Goal: Task Accomplishment & Management: Manage account settings

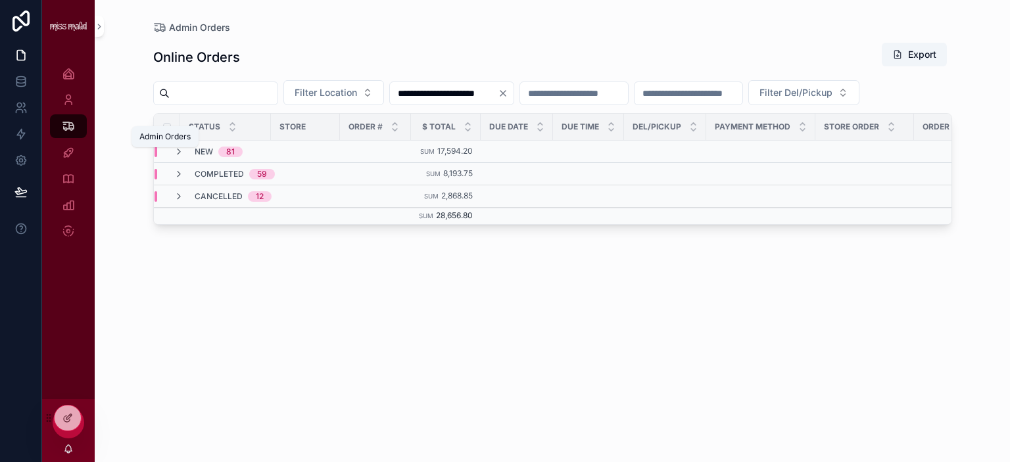
click at [75, 129] on div "Admin Orders 3,006" at bounding box center [68, 126] width 21 height 21
click at [461, 97] on input "**********" at bounding box center [444, 93] width 108 height 18
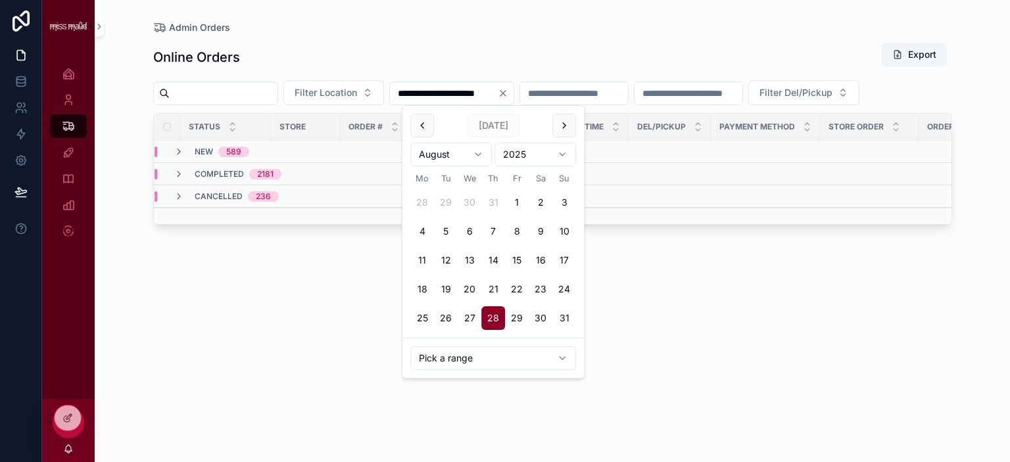
click at [494, 130] on span "Today" at bounding box center [494, 126] width 52 height 24
click at [429, 127] on button "scrollable content" at bounding box center [422, 126] width 24 height 24
click at [497, 127] on button "Today" at bounding box center [494, 126] width 52 height 24
click at [527, 33] on div "Admin Orders" at bounding box center [552, 27] width 799 height 13
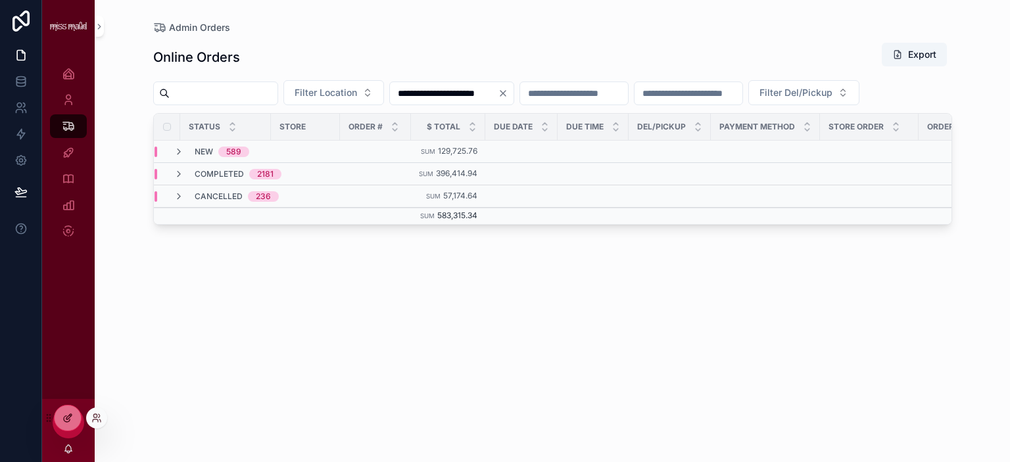
click at [72, 425] on div at bounding box center [68, 418] width 26 height 25
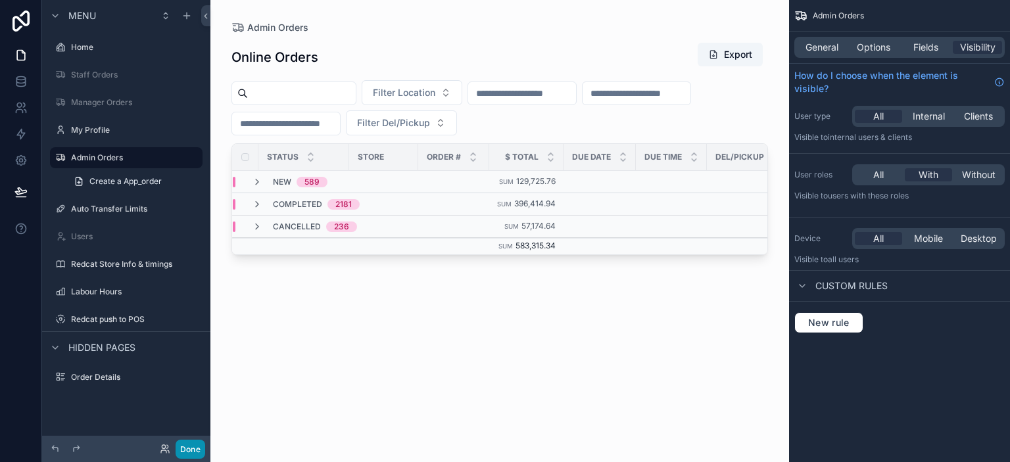
click at [187, 452] on button "Done" at bounding box center [191, 449] width 30 height 19
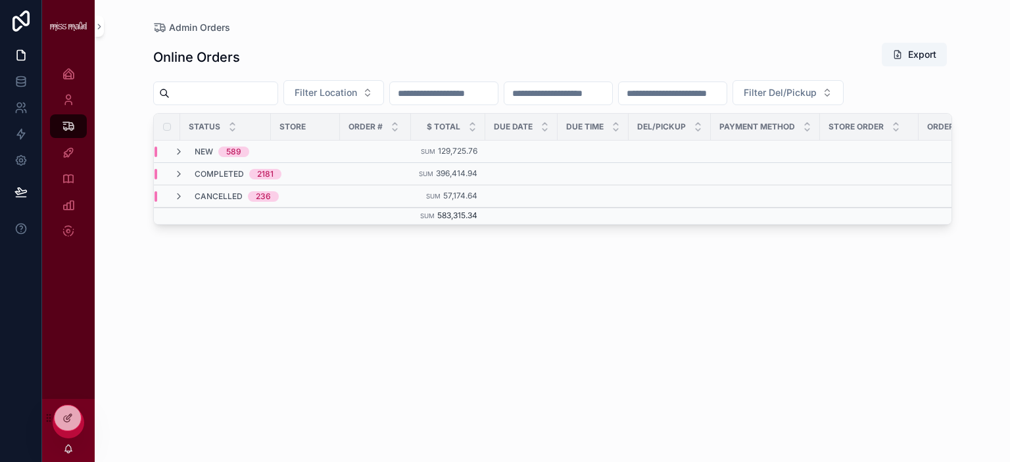
click at [76, 434] on div "FF" at bounding box center [69, 423] width 32 height 32
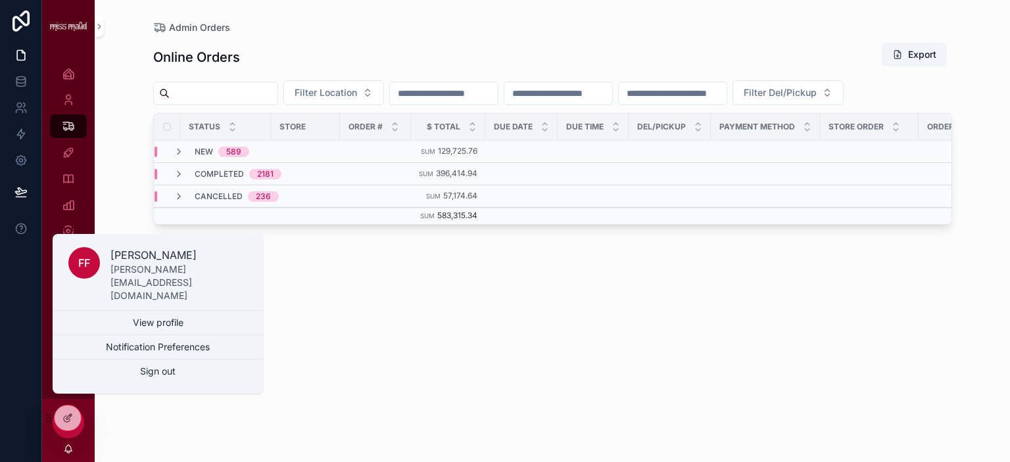
click at [134, 443] on div "Admin Orders Online Orders Export Filter Location Filter Del/Pickup Status Stor…" at bounding box center [552, 223] width 841 height 447
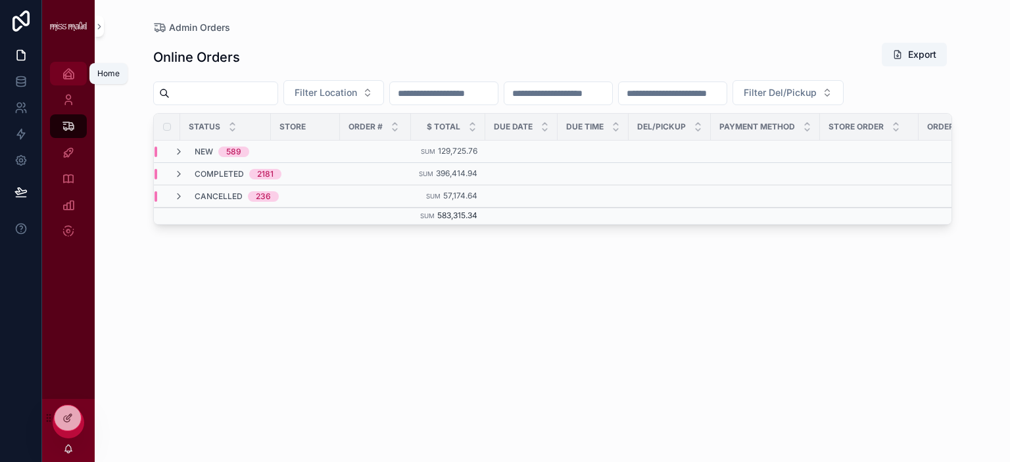
click at [62, 75] on icon "scrollable content" at bounding box center [68, 73] width 13 height 13
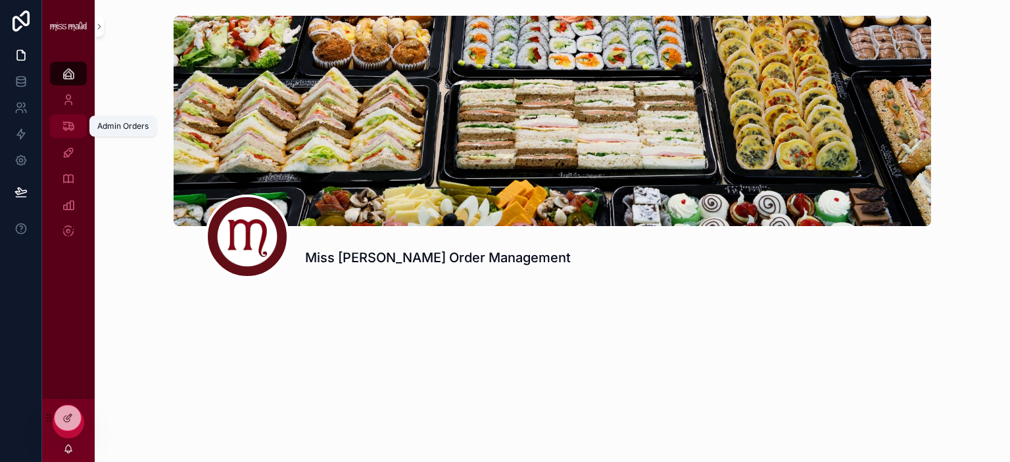
click at [70, 122] on icon "scrollable content" at bounding box center [68, 126] width 13 height 13
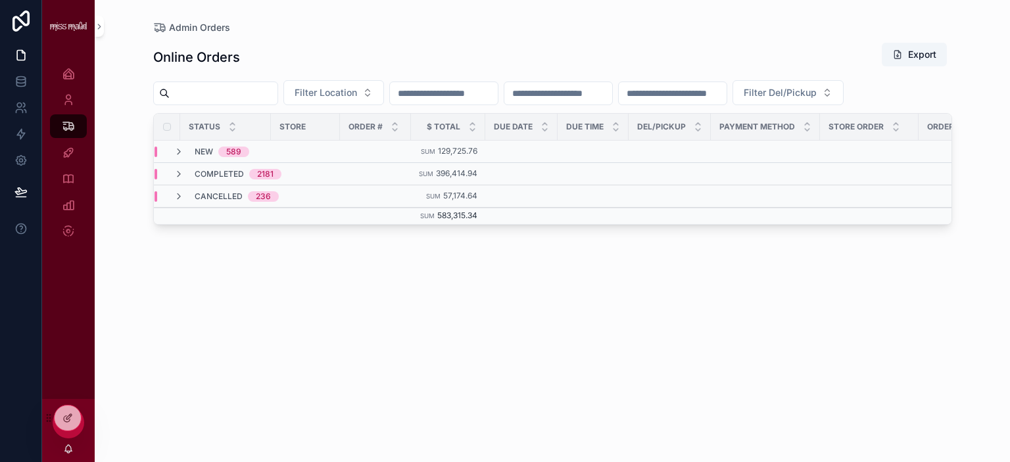
click at [75, 436] on div "FF" at bounding box center [69, 423] width 32 height 32
click at [68, 424] on div at bounding box center [68, 418] width 26 height 25
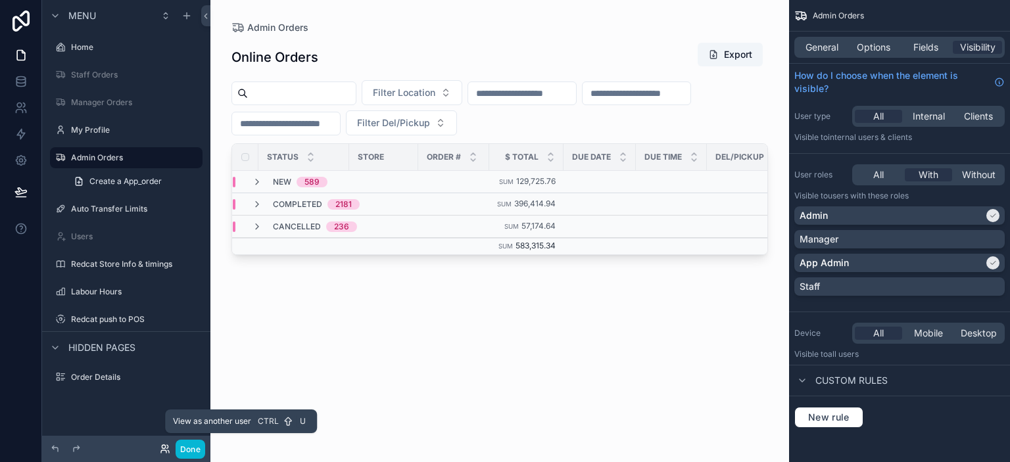
click at [164, 452] on icon at bounding box center [165, 449] width 11 height 11
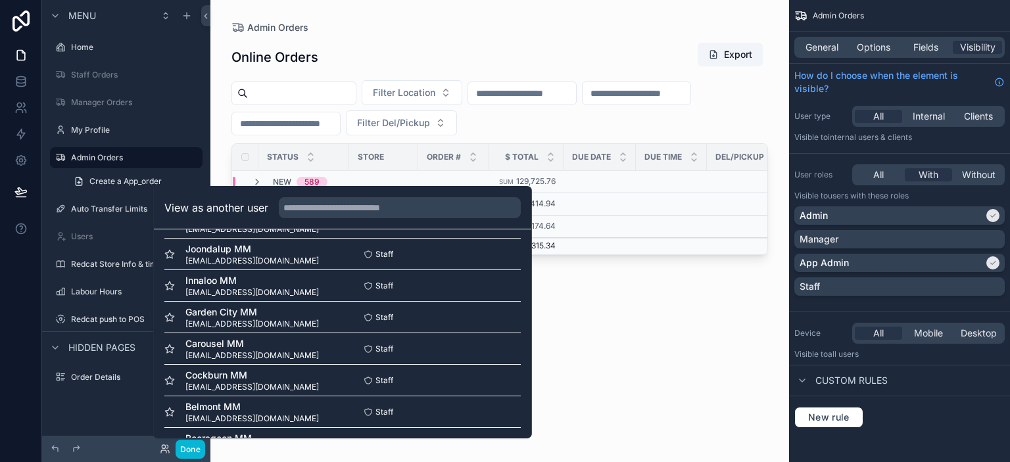
scroll to position [530, 0]
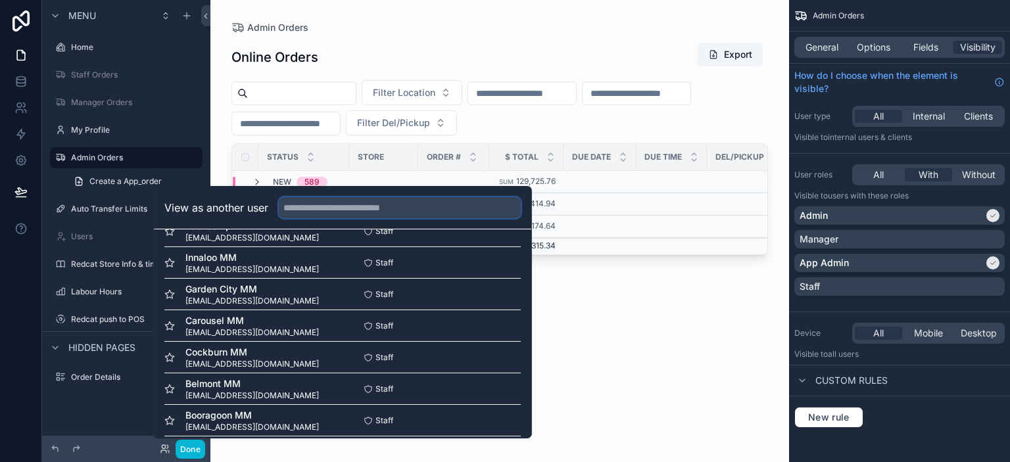
click at [377, 214] on input "text" at bounding box center [400, 207] width 242 height 21
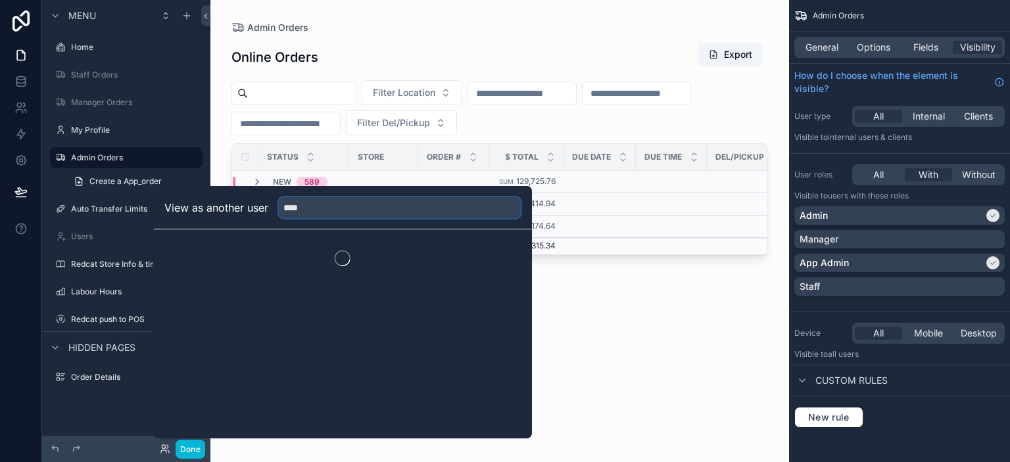
scroll to position [0, 0]
type input "****"
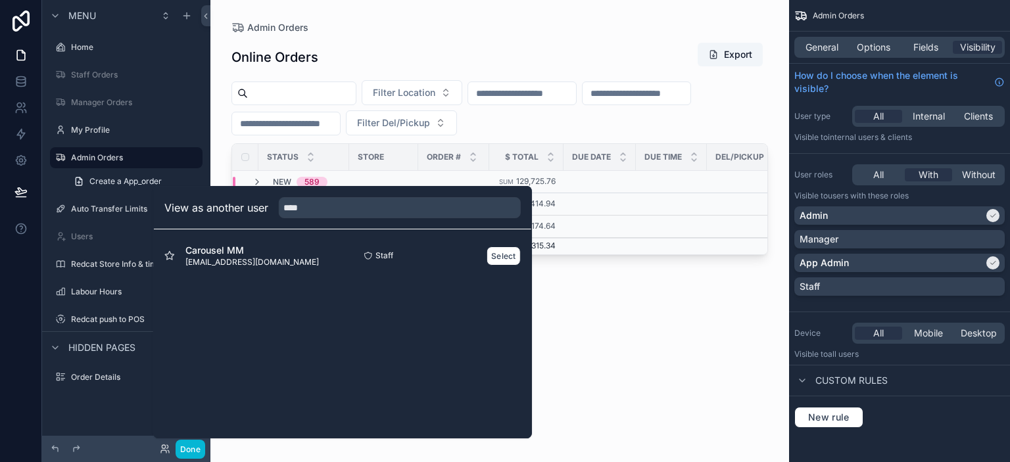
click at [246, 254] on span "Carousel MM" at bounding box center [252, 250] width 134 height 13
click at [504, 251] on button "Select" at bounding box center [504, 256] width 34 height 19
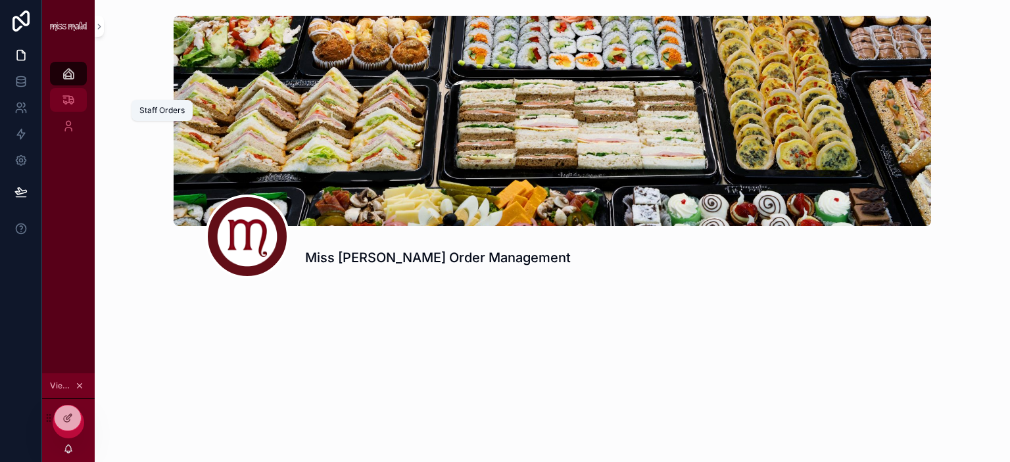
click at [61, 105] on div "Staff Orders" at bounding box center [68, 99] width 21 height 21
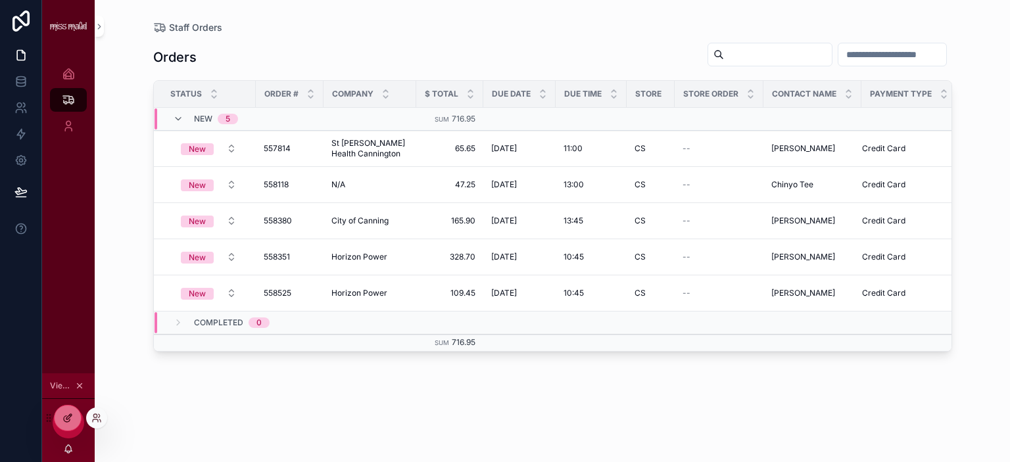
click at [71, 422] on icon at bounding box center [67, 418] width 11 height 11
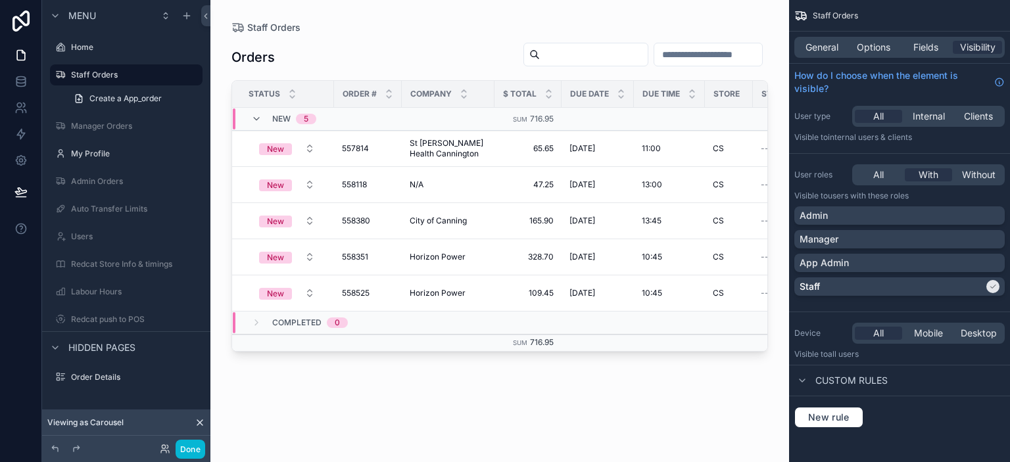
click at [159, 449] on div "Done" at bounding box center [179, 449] width 53 height 19
click at [164, 450] on icon at bounding box center [163, 451] width 5 height 3
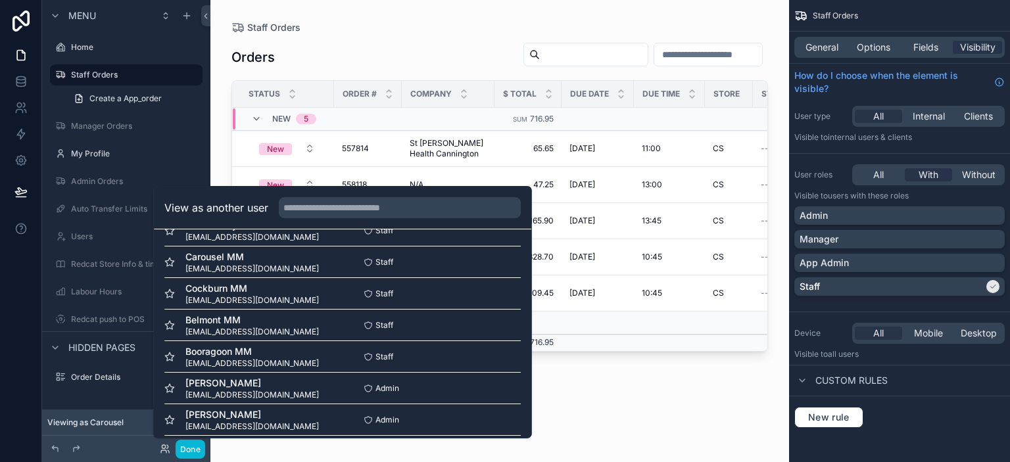
scroll to position [606, 0]
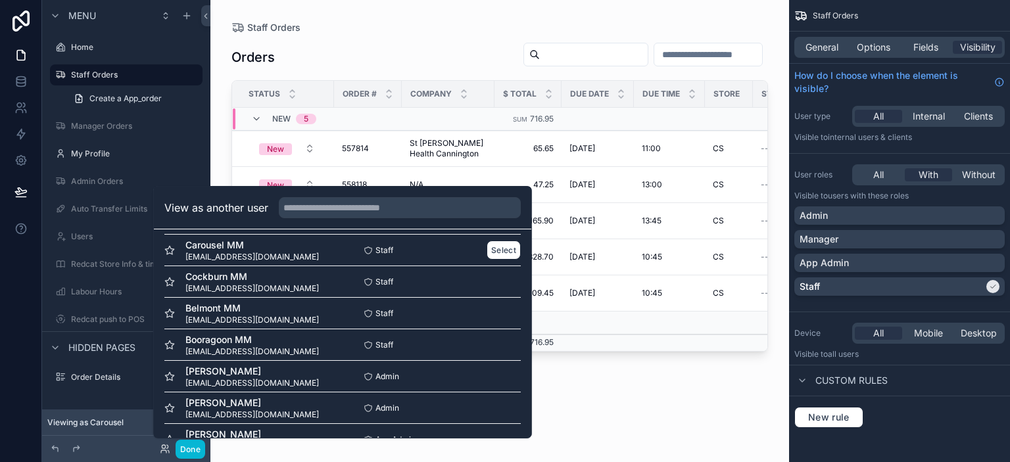
click at [240, 258] on span "mmcs@missmaud.com.au" at bounding box center [252, 257] width 134 height 11
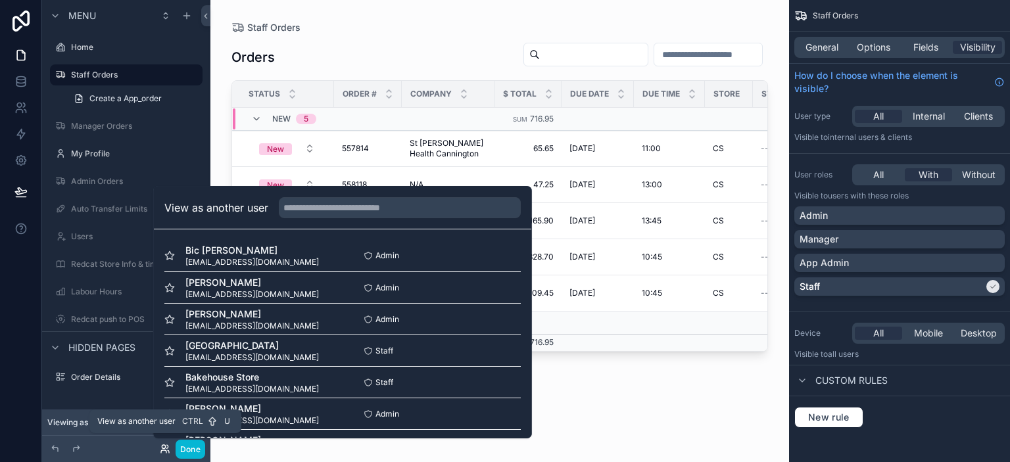
click at [162, 449] on icon at bounding box center [163, 446] width 3 height 3
click at [334, 208] on input "text" at bounding box center [400, 207] width 242 height 21
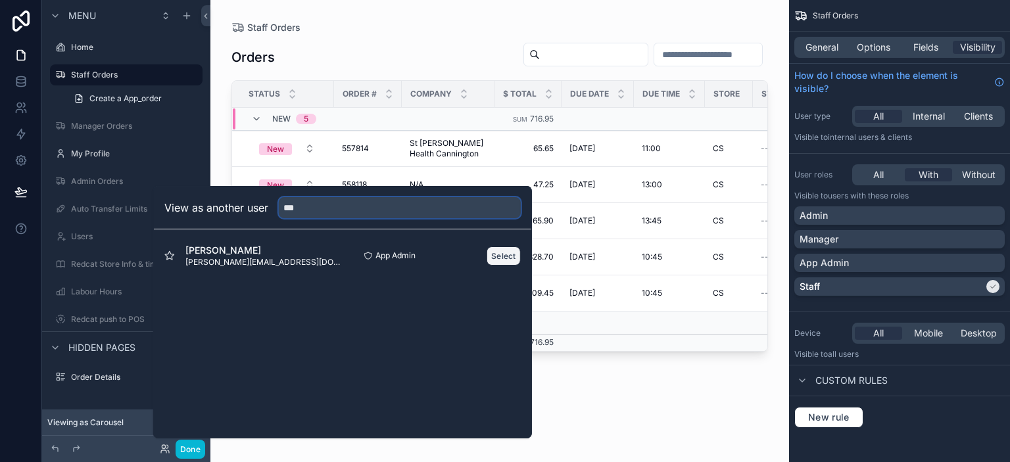
type input "***"
click at [512, 255] on button "Select" at bounding box center [504, 256] width 34 height 19
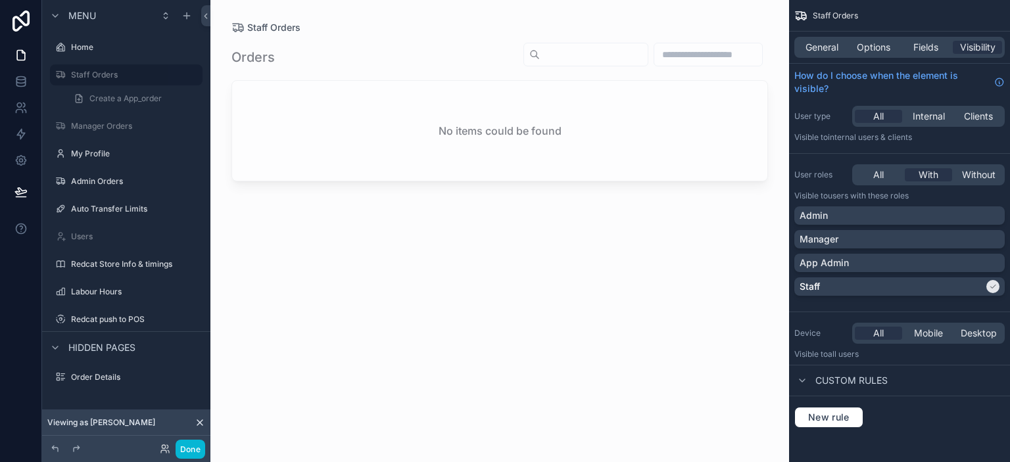
click at [459, 300] on div "scrollable content" at bounding box center [499, 223] width 579 height 447
click at [375, 247] on div "Orders No items could be found" at bounding box center [499, 240] width 537 height 412
click at [340, 301] on div "Orders No items could be found" at bounding box center [499, 240] width 537 height 412
click at [87, 49] on label "Home" at bounding box center [123, 47] width 105 height 11
click at [183, 449] on button "Done" at bounding box center [191, 449] width 30 height 19
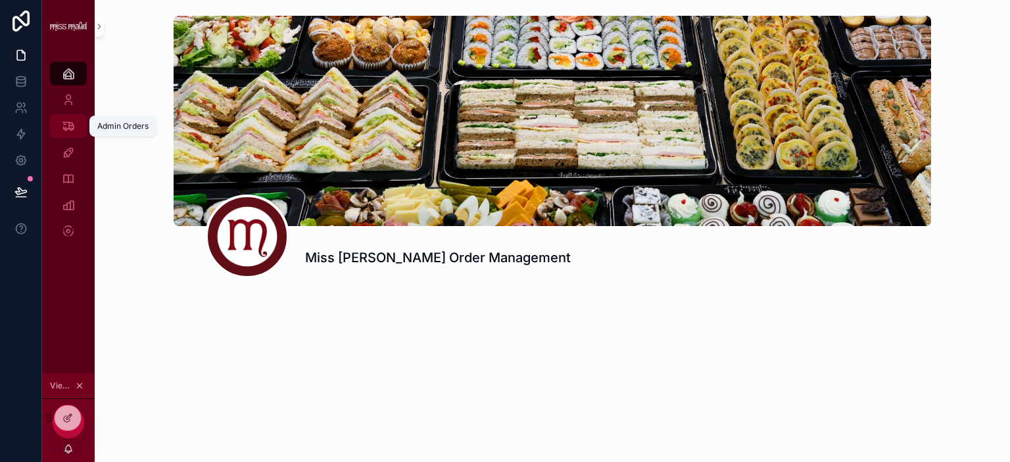
click at [70, 128] on icon "scrollable content" at bounding box center [68, 126] width 13 height 13
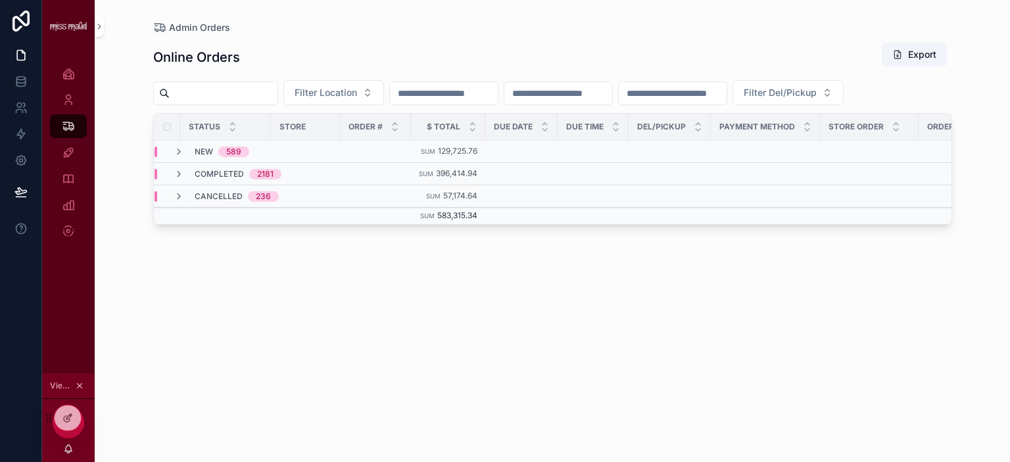
click at [483, 93] on input "scrollable content" at bounding box center [444, 93] width 108 height 18
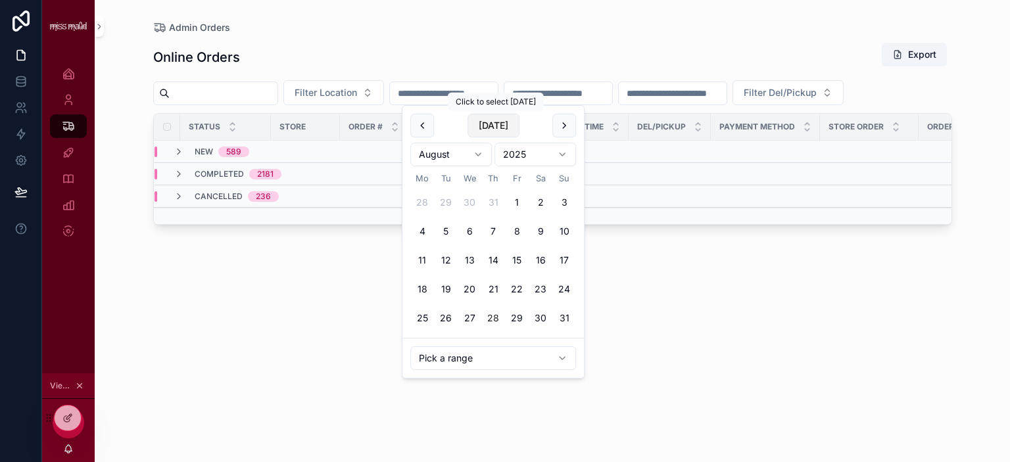
click at [492, 122] on button "Today" at bounding box center [494, 126] width 52 height 24
type input "**********"
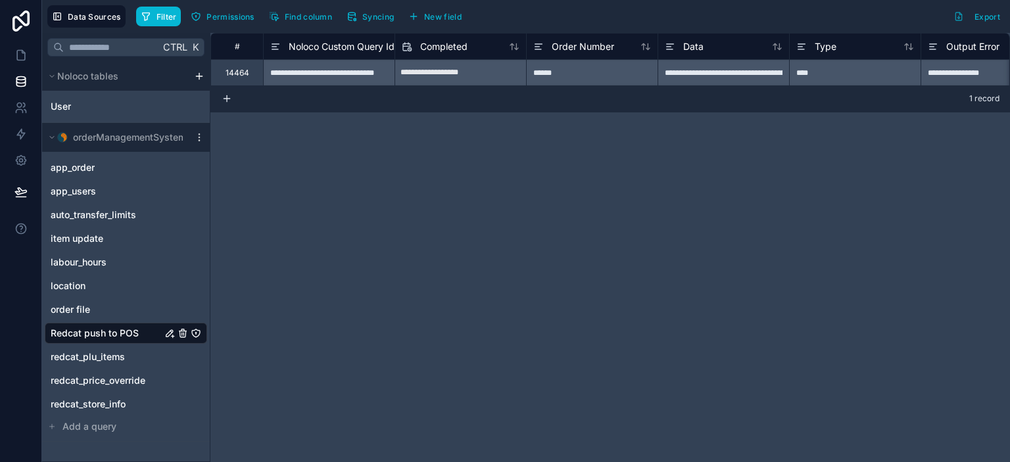
click at [624, 179] on div "**********" at bounding box center [610, 247] width 800 height 429
